Goal: Information Seeking & Learning: Learn about a topic

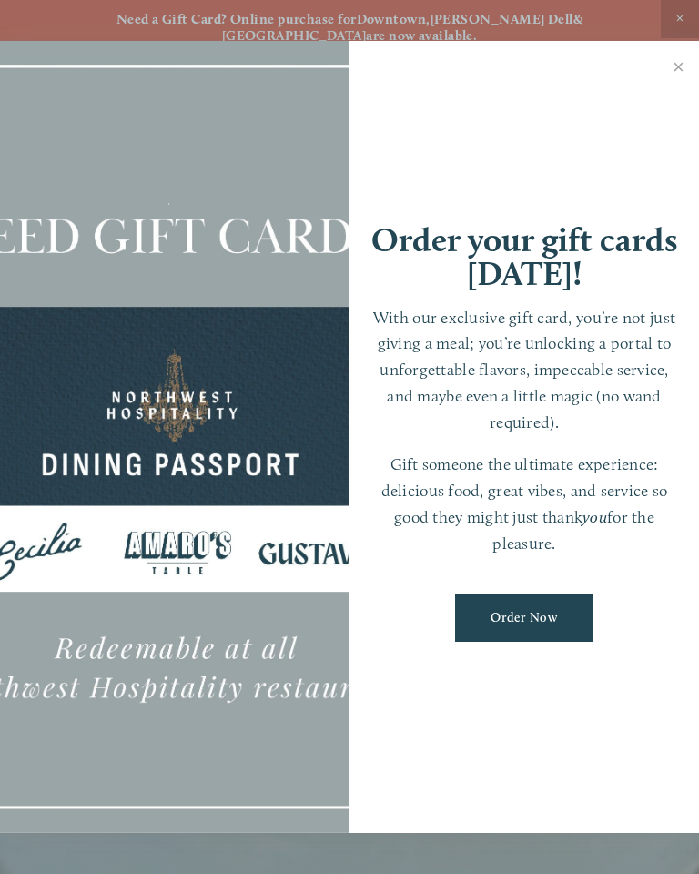
click at [686, 72] on link "Close" at bounding box center [679, 69] width 36 height 51
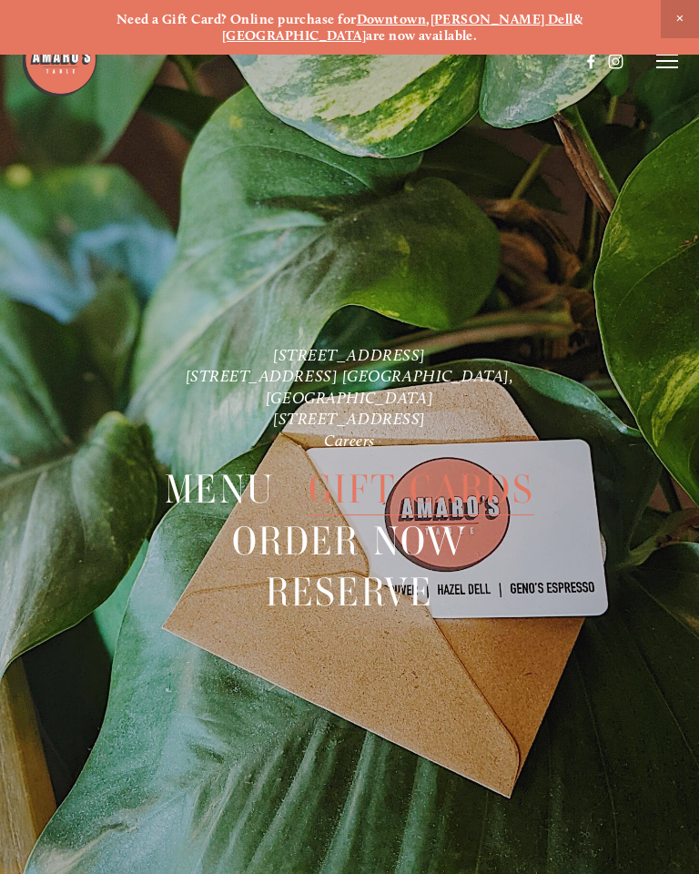
click at [676, 64] on icon at bounding box center [668, 61] width 22 height 16
click at [225, 468] on span "Menu" at bounding box center [219, 489] width 109 height 51
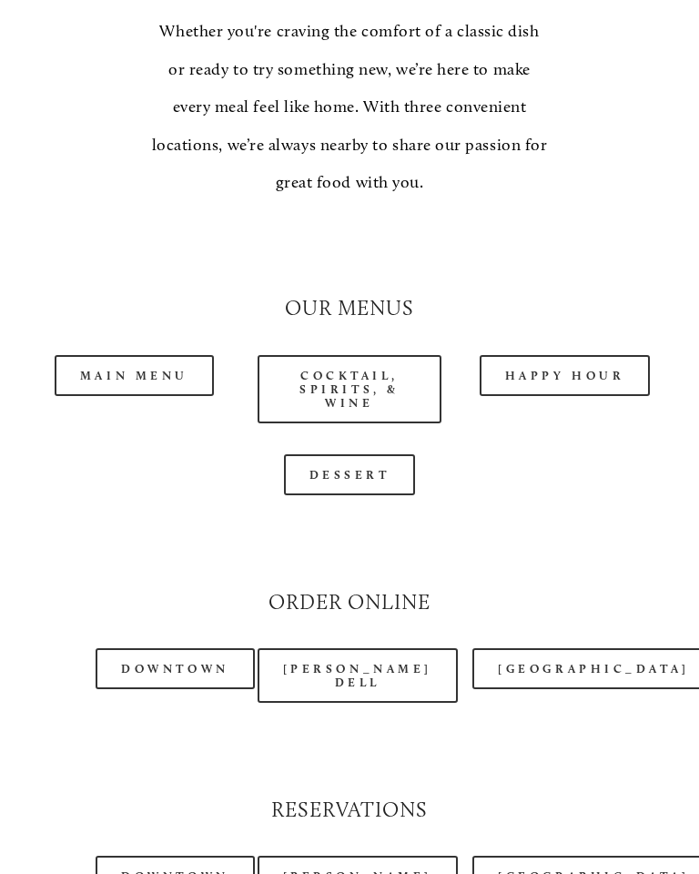
scroll to position [1492, 0]
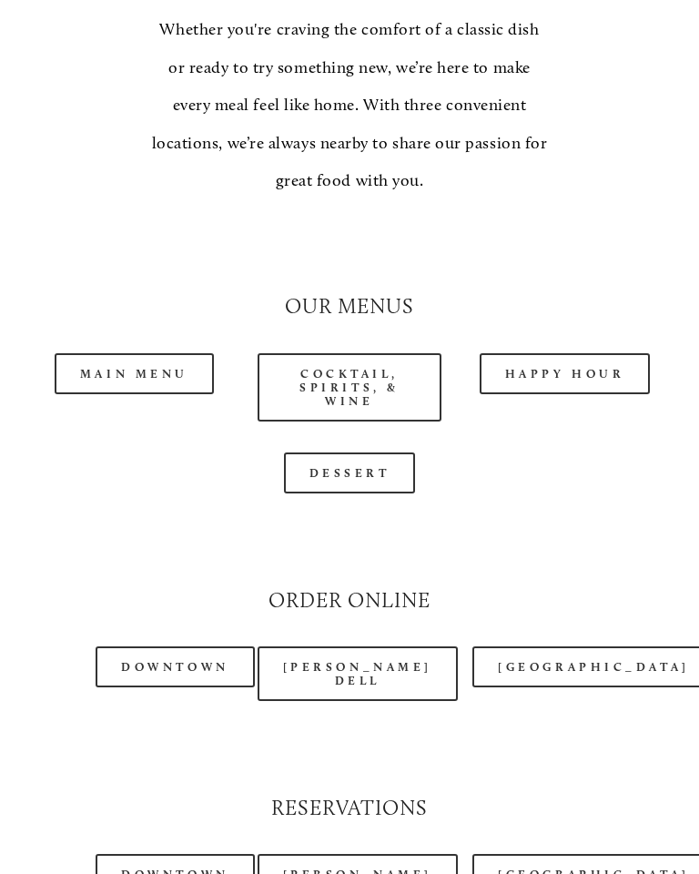
click at [345, 454] on link "Dessert" at bounding box center [350, 474] width 132 height 41
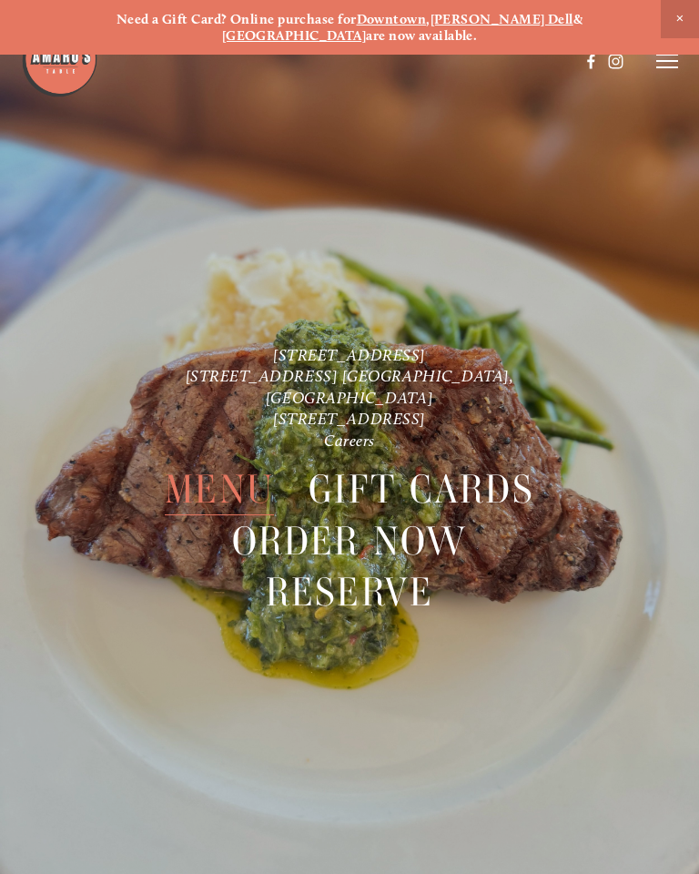
click at [673, 65] on icon at bounding box center [668, 61] width 22 height 16
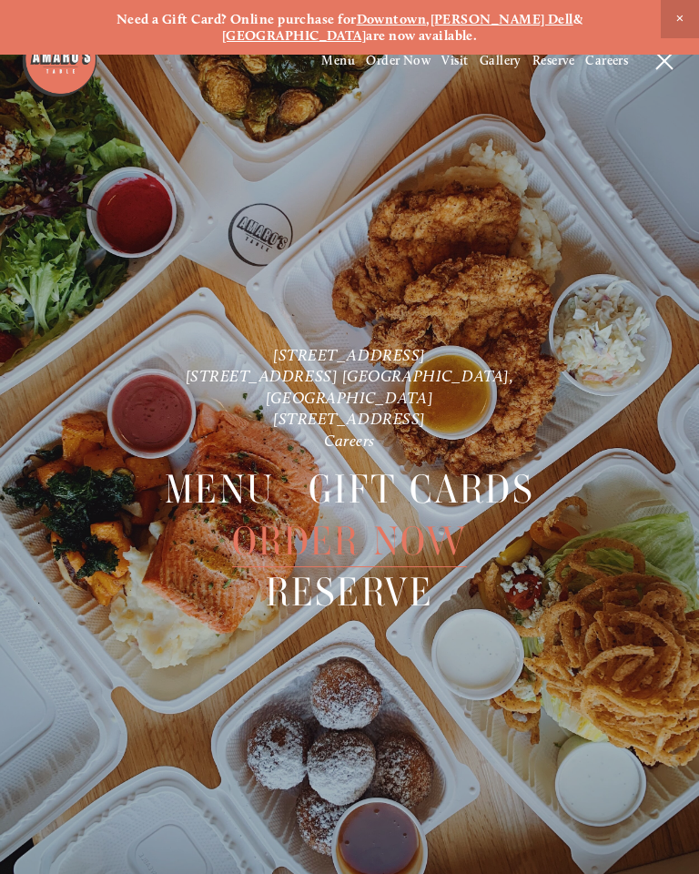
click at [667, 66] on icon at bounding box center [665, 61] width 16 height 16
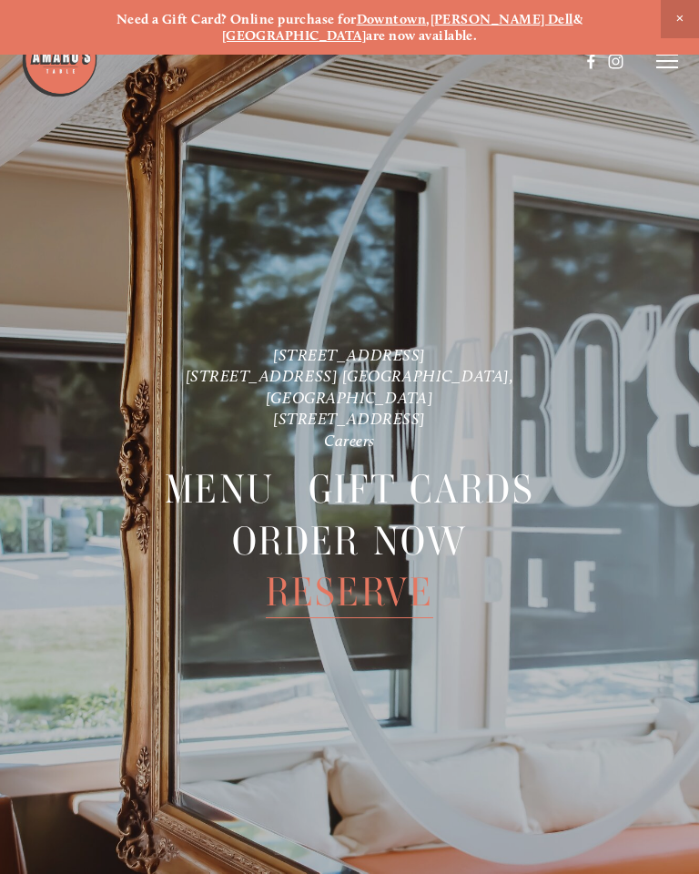
click at [675, 61] on line at bounding box center [668, 61] width 22 height 0
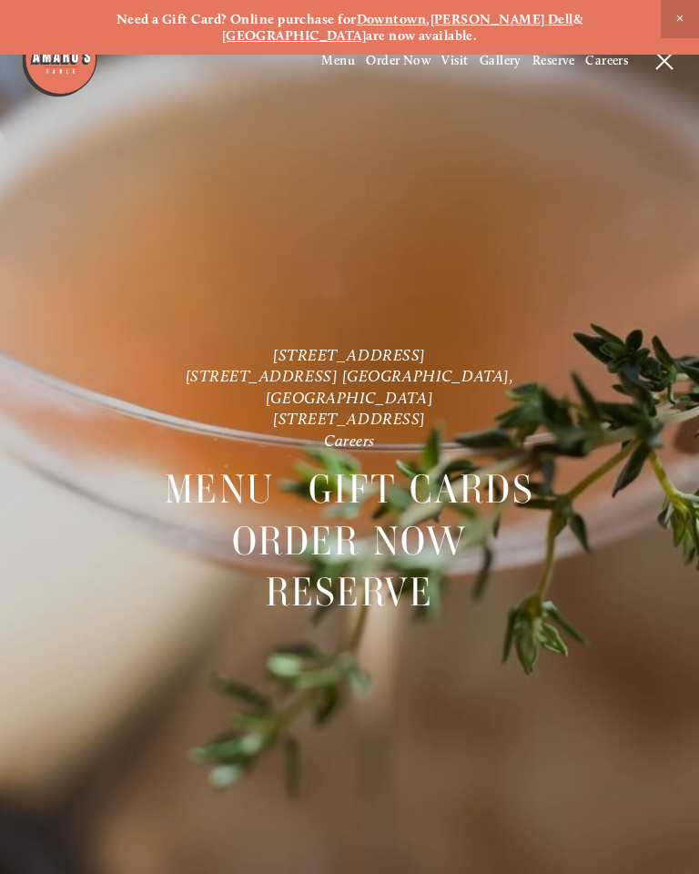
click at [236, 473] on span "Menu" at bounding box center [219, 489] width 109 height 51
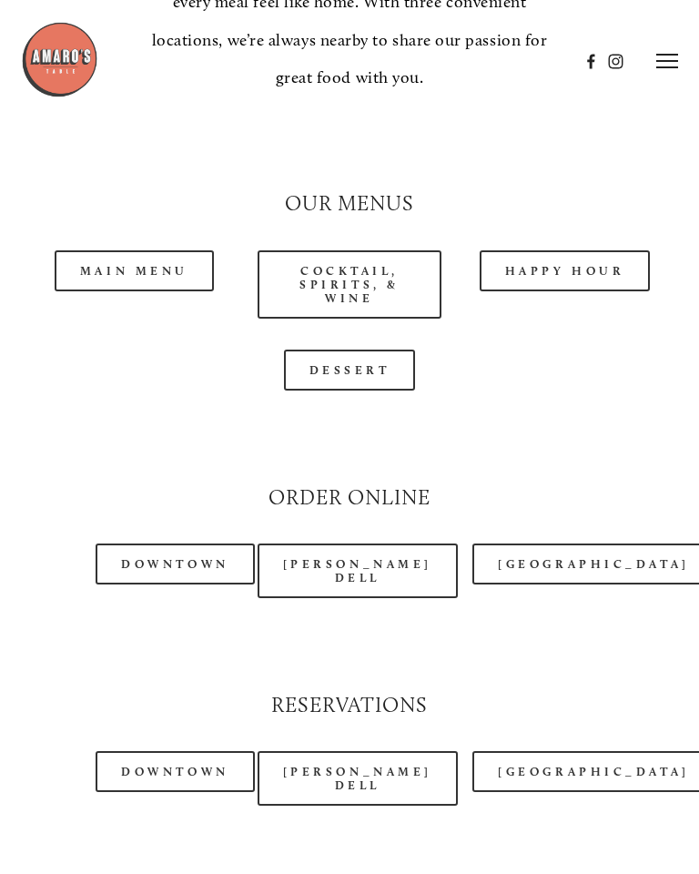
scroll to position [1594, 0]
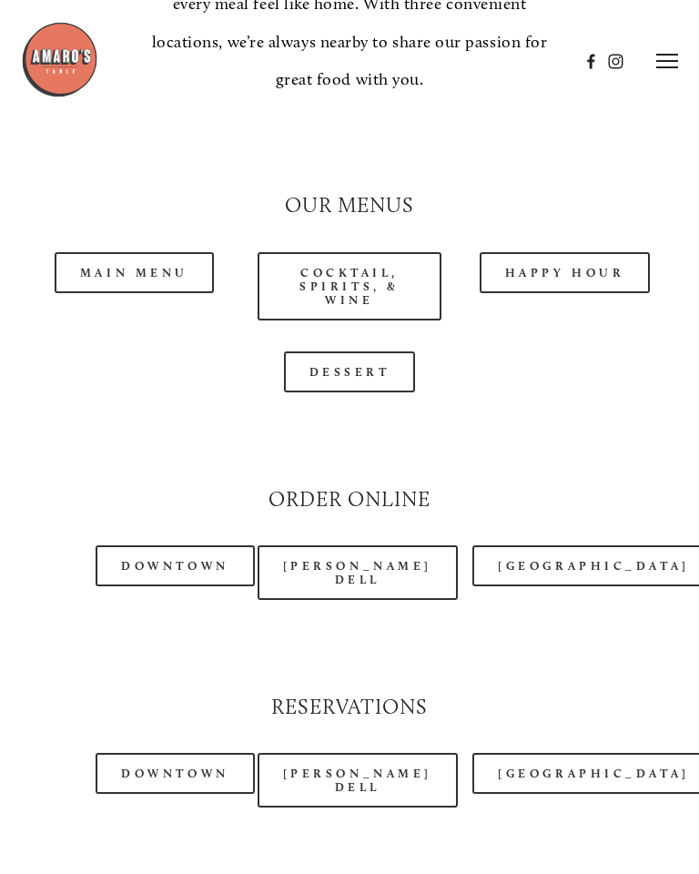
click at [127, 252] on link "Main Menu" at bounding box center [134, 272] width 159 height 41
